Goal: Information Seeking & Learning: Find specific fact

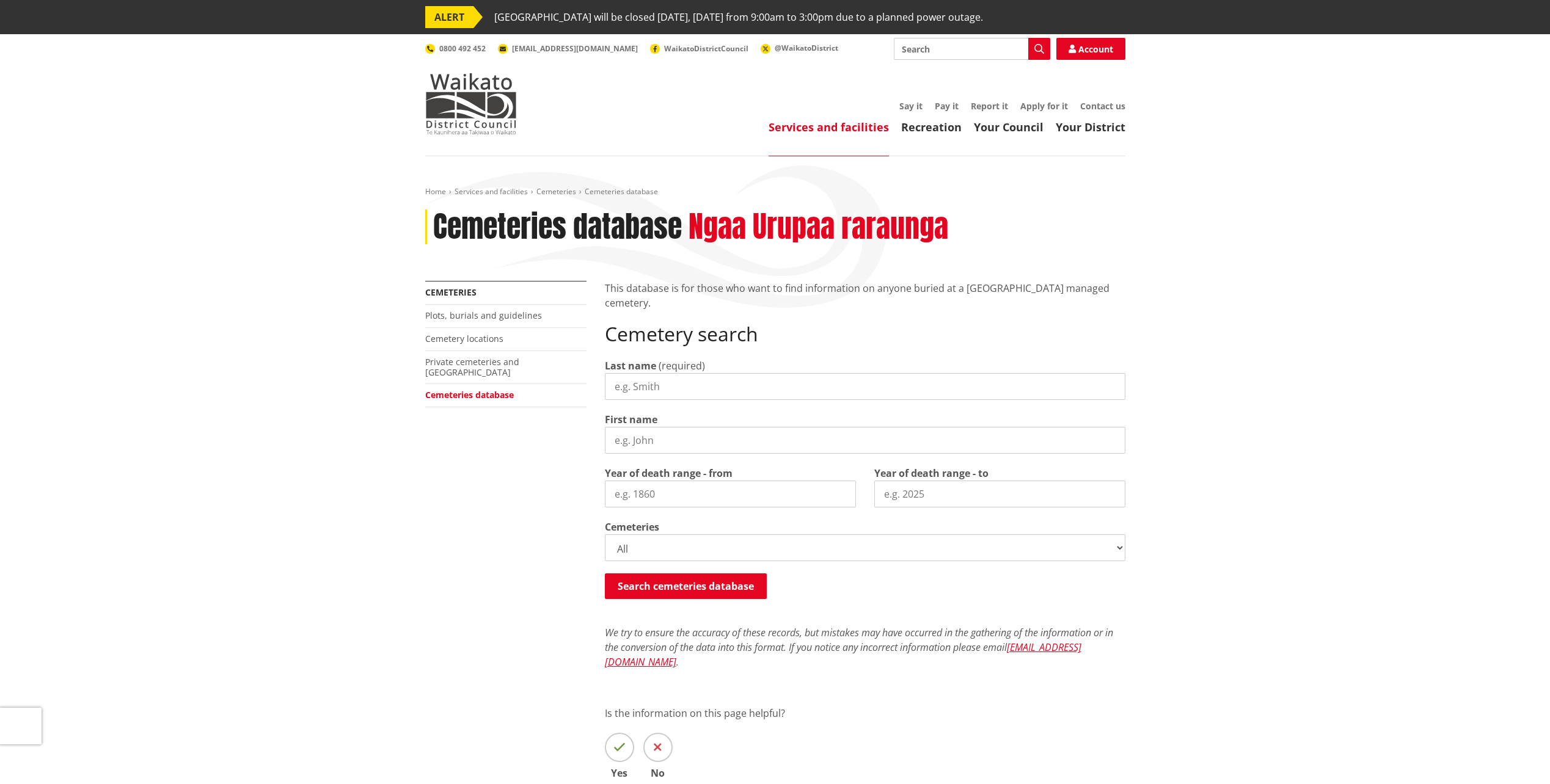
click at [844, 383] on input "Last name" at bounding box center [865, 387] width 521 height 27
type input "shaw"
type input "ena"
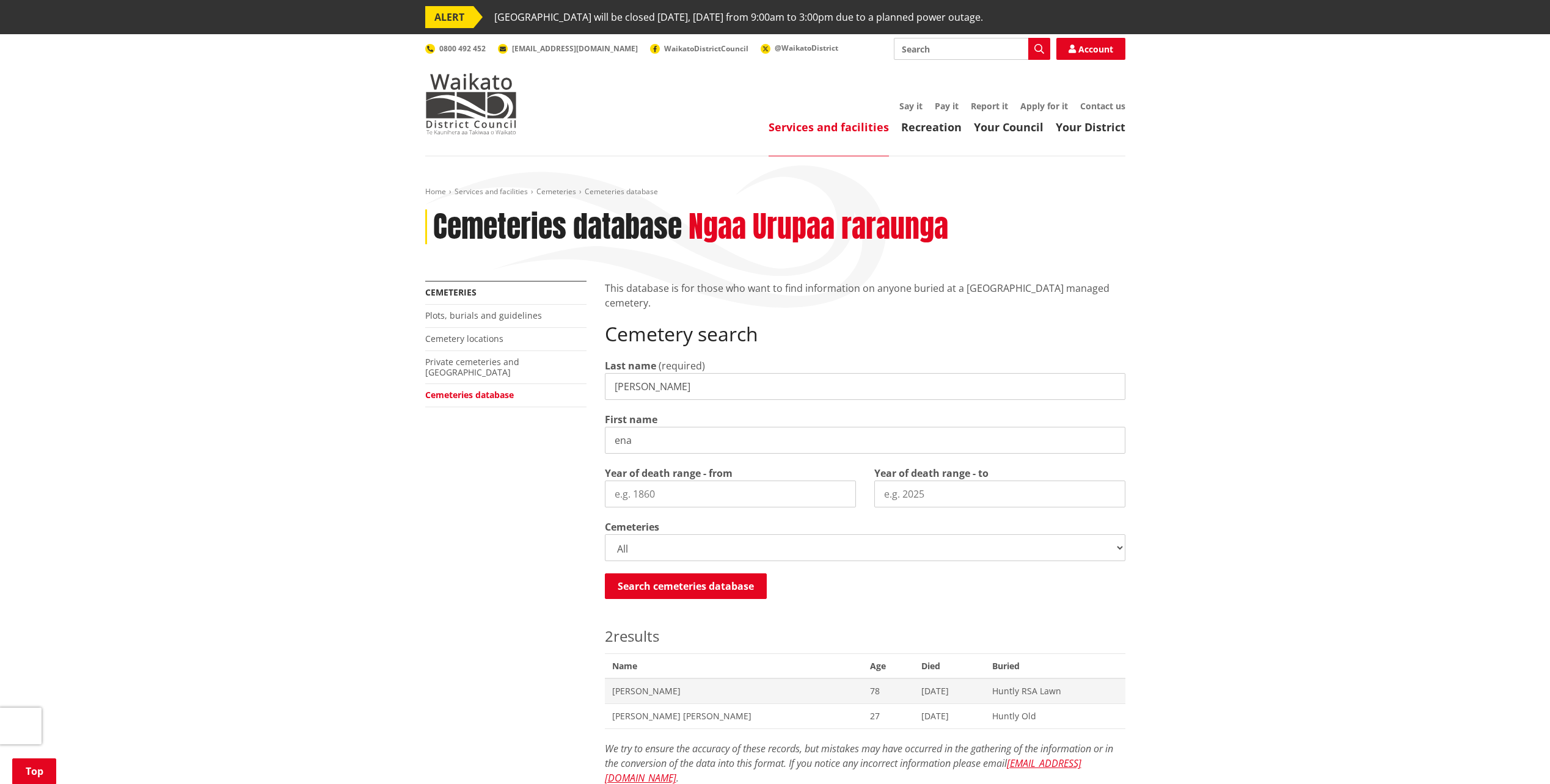
scroll to position [626, 0]
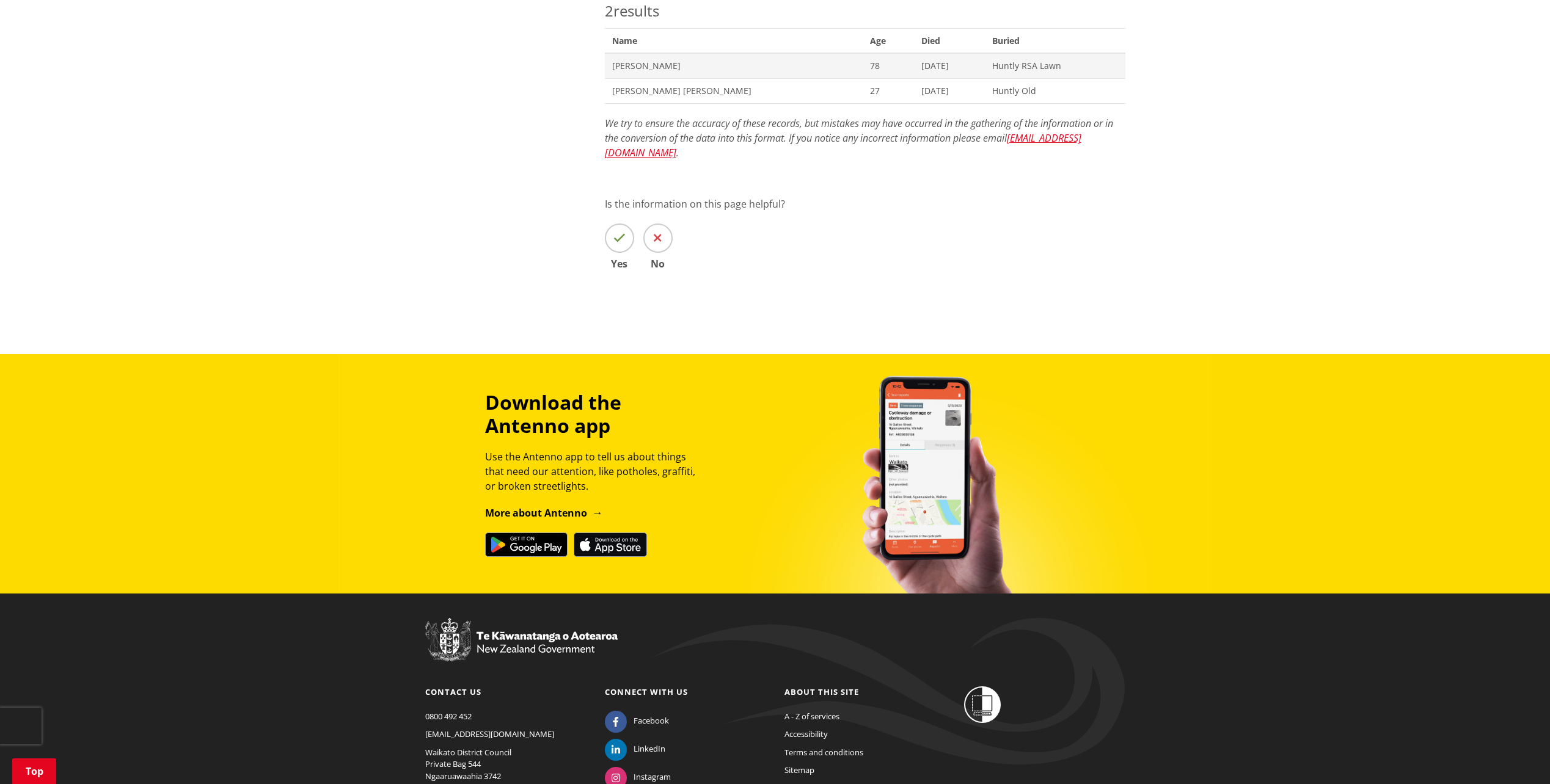
click at [638, 67] on span "Ena Shaw" at bounding box center [734, 66] width 244 height 12
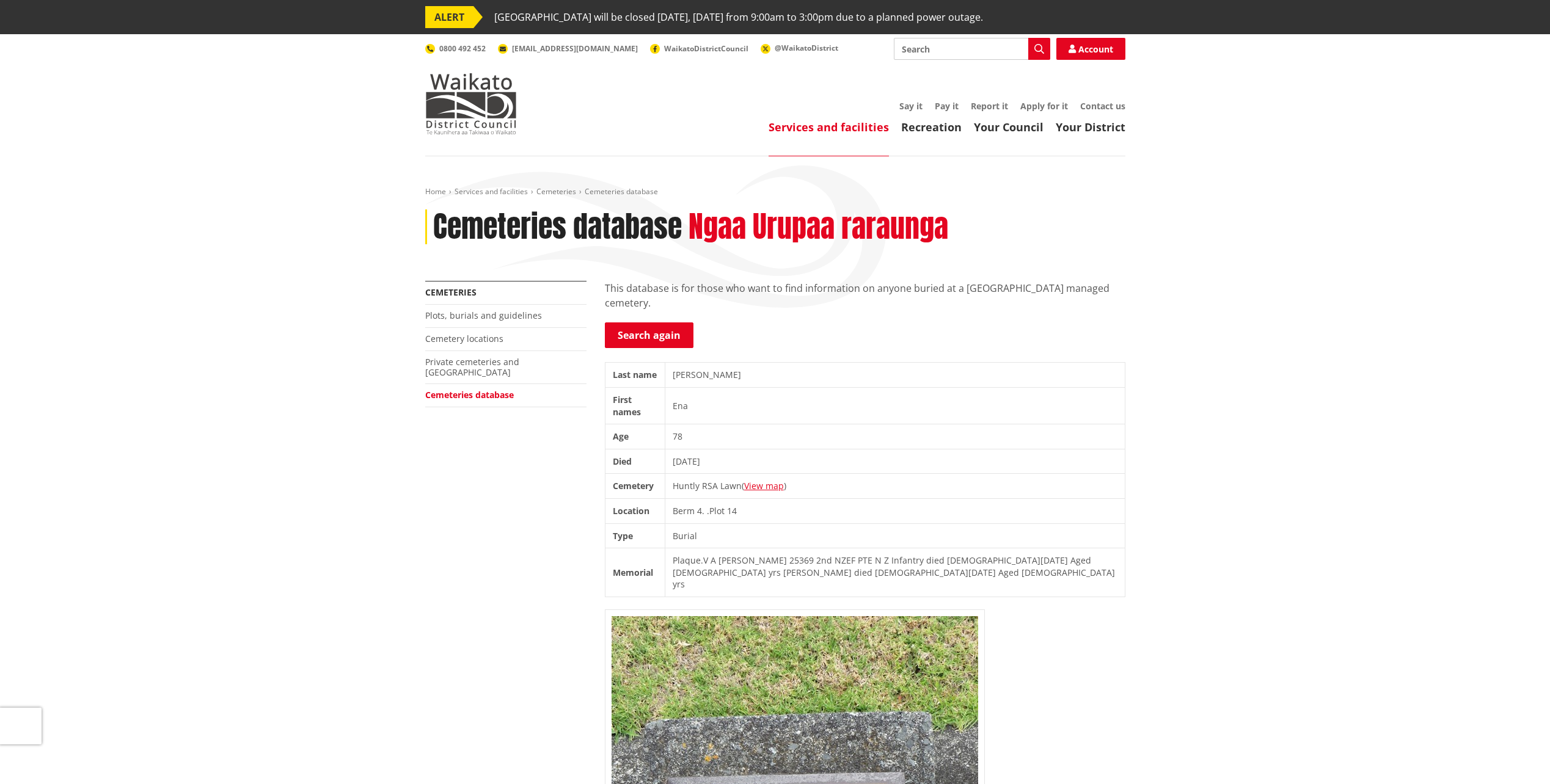
click at [501, 485] on div "More from this section Cemeteries Plots, burials and guidelines Cemetery locati…" at bounding box center [775, 797] width 718 height 1032
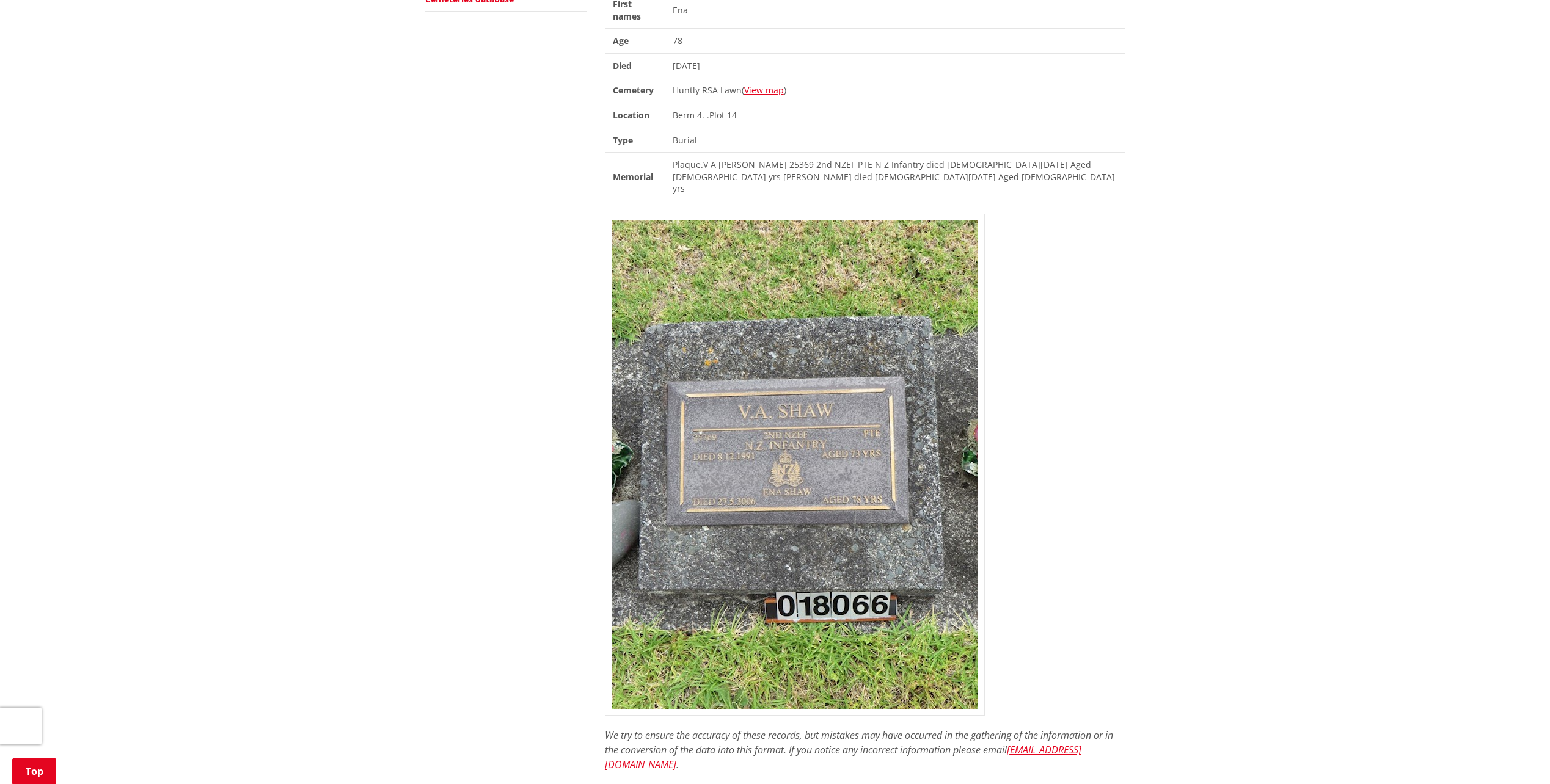
scroll to position [428, 0]
